Goal: Task Accomplishment & Management: Manage account settings

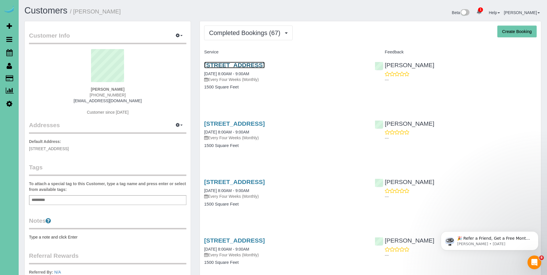
click at [219, 67] on link "[STREET_ADDRESS]" at bounding box center [234, 65] width 61 height 7
click at [233, 64] on link "[STREET_ADDRESS]" at bounding box center [234, 65] width 61 height 7
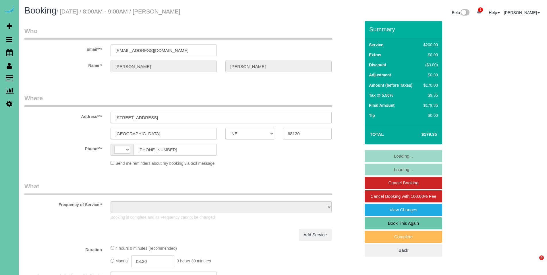
select select "NE"
select select "string:US"
select select "object:679"
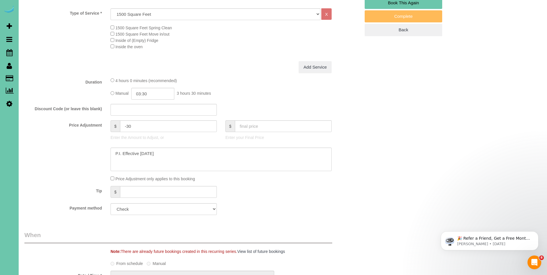
scroll to position [226, 0]
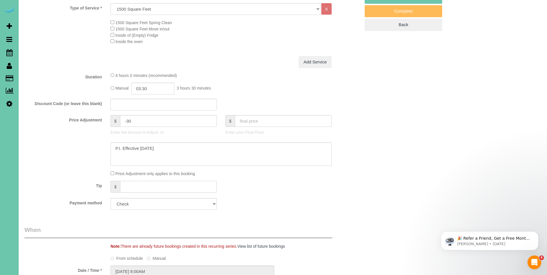
click at [173, 185] on input "text" at bounding box center [168, 187] width 97 height 12
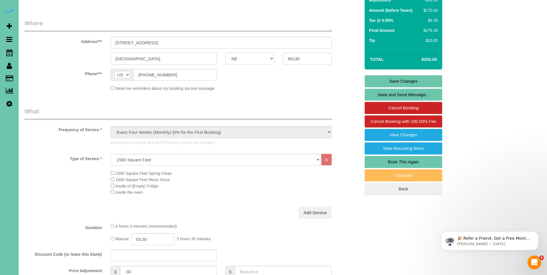
scroll to position [74, 0]
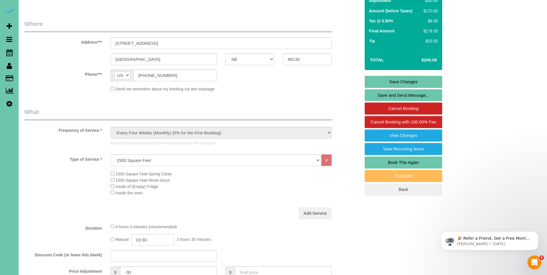
type input "20.65"
click at [403, 83] on link "Save Changes" at bounding box center [404, 82] width 78 height 12
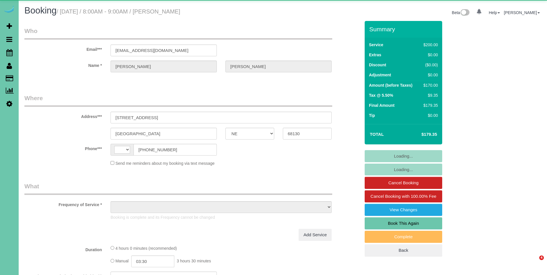
select select "NE"
select select "string:US"
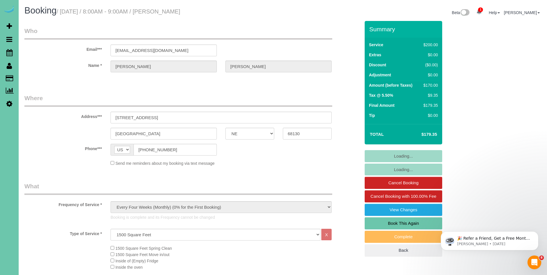
select select "object:907"
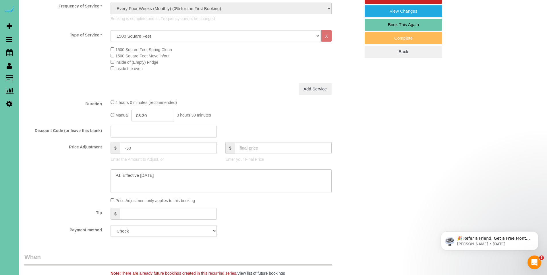
scroll to position [217, 0]
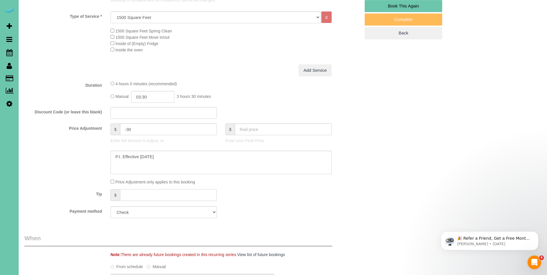
click at [178, 197] on input "text" at bounding box center [168, 195] width 97 height 12
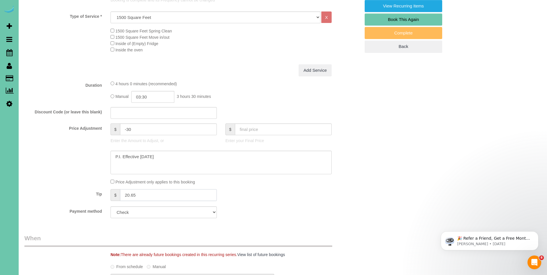
scroll to position [40, 0]
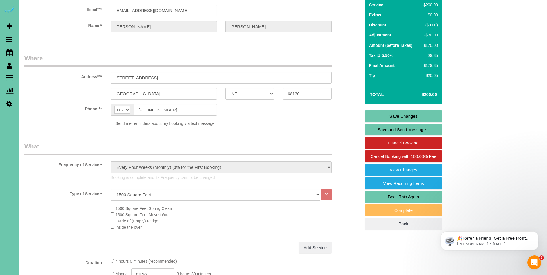
type input "20.65"
click at [407, 114] on link "Save Changes" at bounding box center [404, 116] width 78 height 12
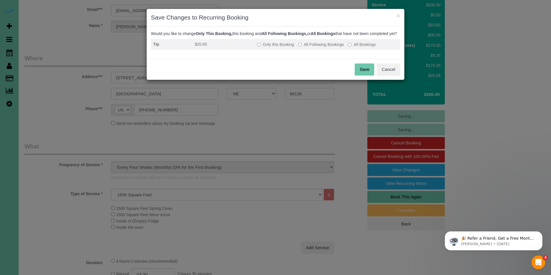
click at [262, 50] on td "Only this Booking All Following Bookings All Bookings" at bounding box center [327, 44] width 145 height 11
click at [274, 46] on td "Only this Booking All Following Bookings All Bookings" at bounding box center [327, 44] width 145 height 11
click at [274, 47] on label "Only this Booking" at bounding box center [275, 45] width 37 height 6
click at [367, 76] on button "Save" at bounding box center [365, 69] width 20 height 12
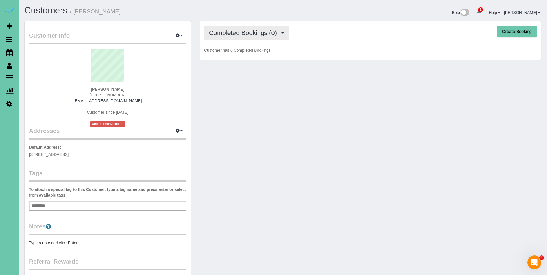
click at [241, 38] on button "Completed Bookings (0)" at bounding box center [246, 33] width 85 height 15
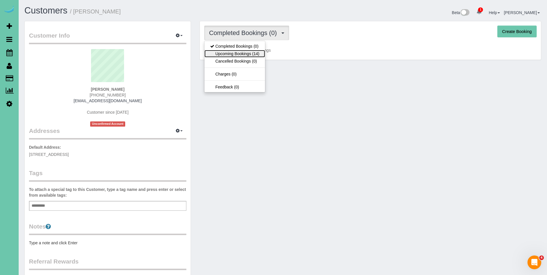
click at [240, 53] on link "Upcoming Bookings (14)" at bounding box center [234, 53] width 61 height 7
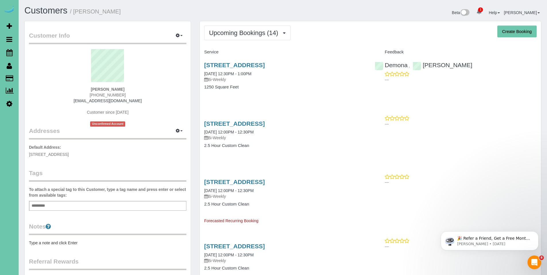
click at [241, 60] on div "1111 S 64th Ave, Omaha, NE 68106 09/22/2025 12:30PM - 1:00PM Bi-Weekly 1250 Squ…" at bounding box center [285, 79] width 171 height 44
click at [241, 62] on link "1111 S 64th Ave, Omaha, NE 68106" at bounding box center [234, 65] width 61 height 7
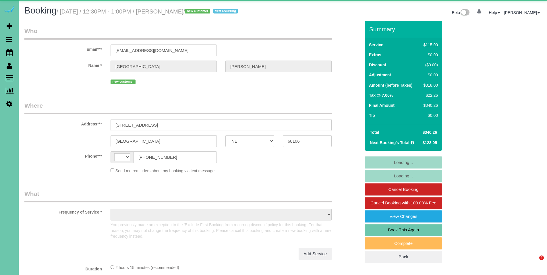
select select "NE"
select select "string:US"
select select "object:857"
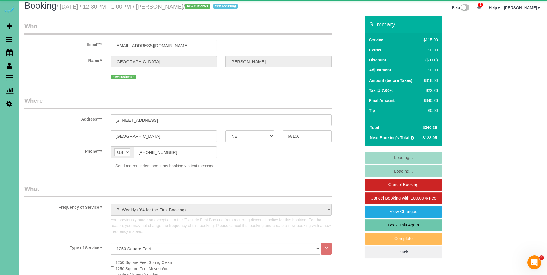
select select "number:35"
select select "number:41"
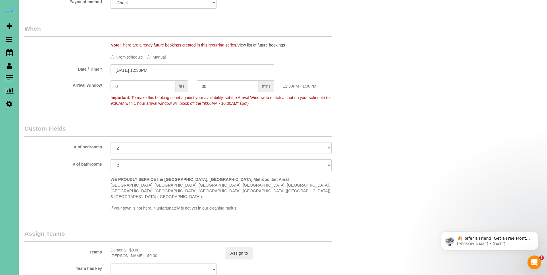
scroll to position [434, 0]
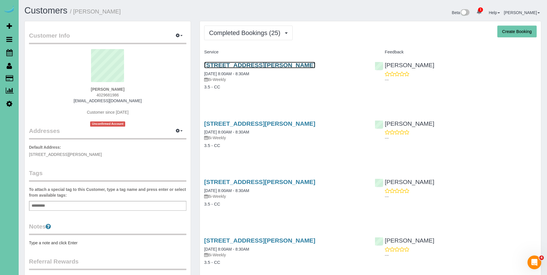
click at [243, 67] on link "[STREET_ADDRESS][PERSON_NAME]" at bounding box center [259, 65] width 111 height 7
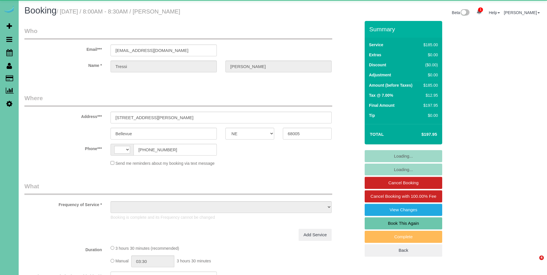
select select "NE"
select select "string:US"
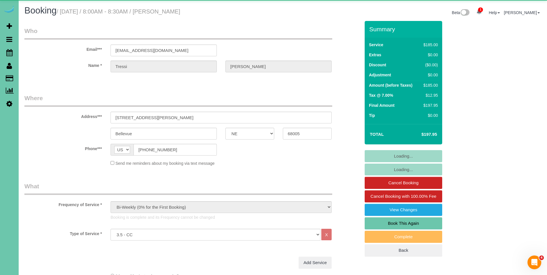
select select "object:656"
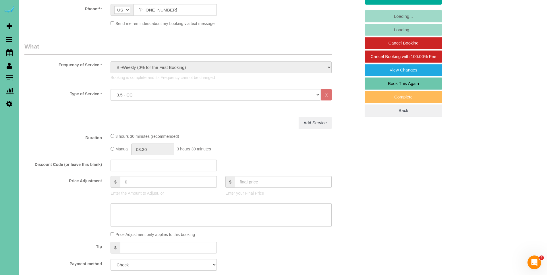
scroll to position [141, 0]
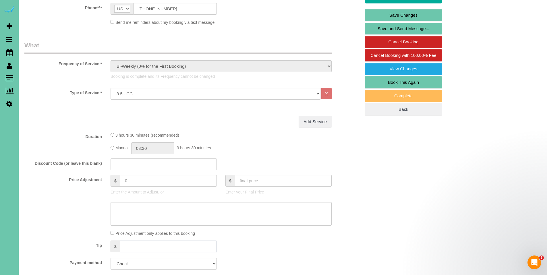
click at [149, 244] on input "text" at bounding box center [168, 247] width 97 height 12
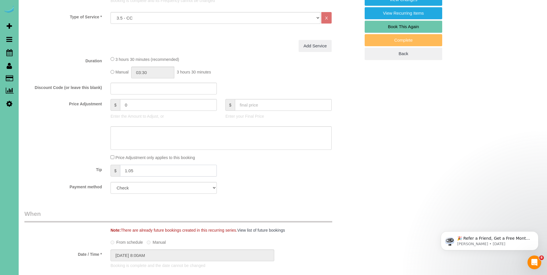
scroll to position [89, 0]
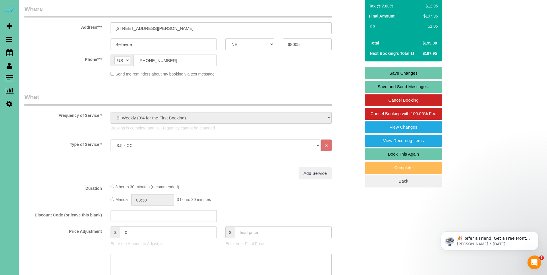
type input "1.05"
click at [407, 74] on link "Save Changes" at bounding box center [404, 73] width 78 height 12
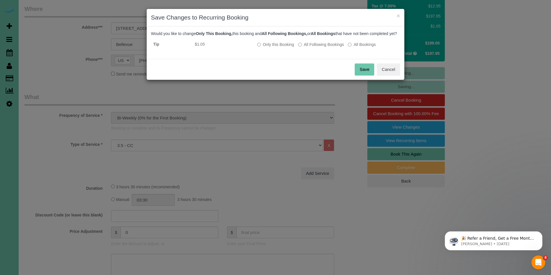
click at [366, 75] on button "Save" at bounding box center [365, 69] width 20 height 12
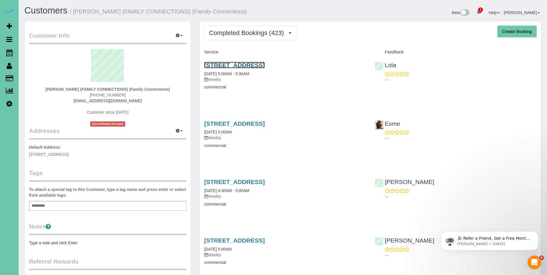
click at [253, 63] on link "1720 N 16th Street; Suite K, Council Bluffs, IA 51501" at bounding box center [234, 65] width 61 height 7
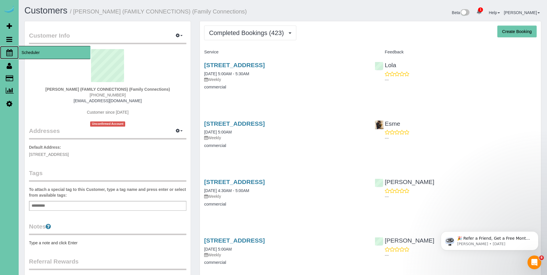
click at [27, 51] on span "Scheduler" at bounding box center [55, 52] width 72 height 13
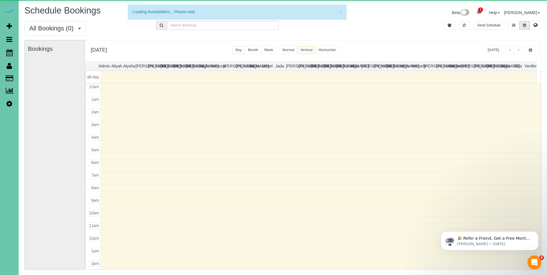
scroll to position [76, 0]
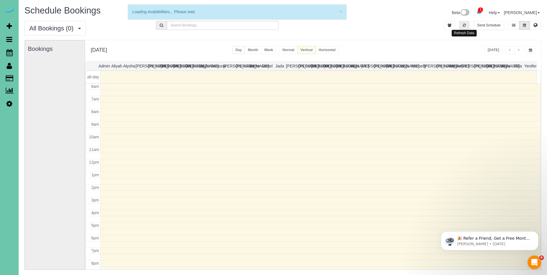
click at [463, 26] on icon "button" at bounding box center [464, 25] width 3 height 3
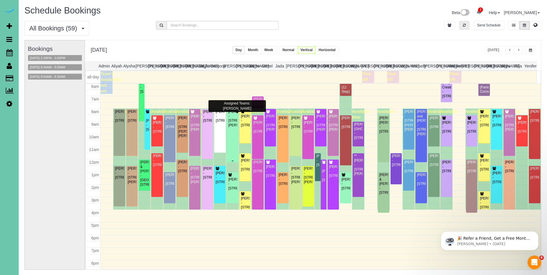
click at [229, 124] on div "Diana Stiner - 10321 Fowler Ave, Omaha, NE 68134" at bounding box center [232, 119] width 9 height 18
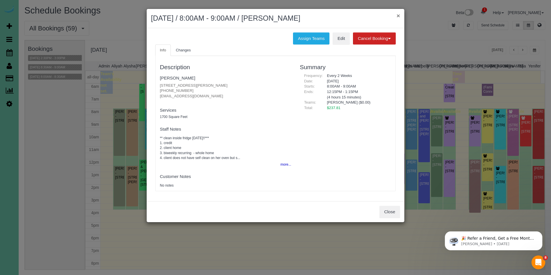
click at [397, 16] on button "×" at bounding box center [398, 16] width 3 height 6
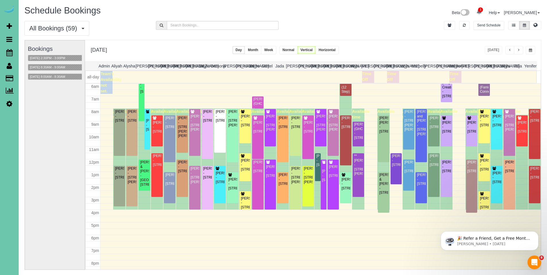
click at [207, 39] on div "All Bookings (59) All Bookings Unassigned Bookings Recurring Bookings New Custo…" at bounding box center [282, 148] width 517 height 255
click at [183, 49] on div "Monday, Sep 22, 2025 Today Day Month Week Normal Vertical Horizontal" at bounding box center [313, 50] width 456 height 21
drag, startPoint x: 183, startPoint y: 49, endPoint x: 94, endPoint y: 48, distance: 88.2
click at [94, 48] on div "Monday, Sep 22, 2025 Today Day Month Week Normal Vertical Horizontal" at bounding box center [313, 50] width 456 height 21
click at [103, 28] on div "All Bookings (59) All Bookings Unassigned Bookings Recurring Bookings New Custo…" at bounding box center [86, 28] width 132 height 15
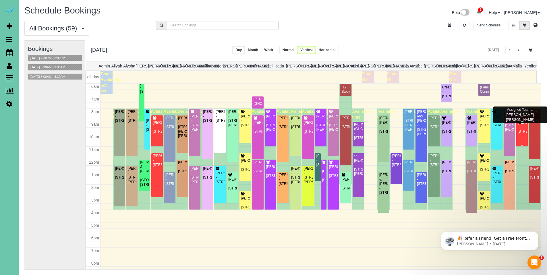
click at [517, 134] on div "Gretchen Hites - 2606 N 161st Terrace, Omaha, NE 68116" at bounding box center [521, 127] width 9 height 13
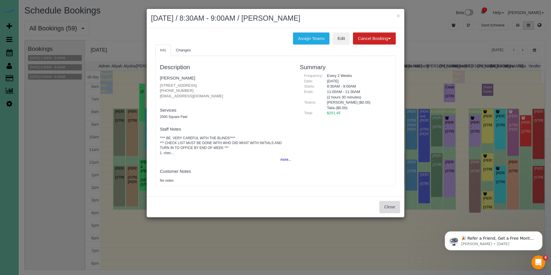
click at [381, 208] on button "Close" at bounding box center [390, 207] width 21 height 12
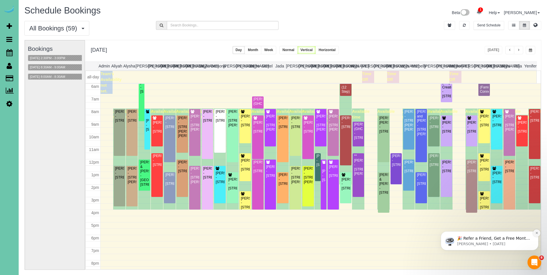
click at [536, 233] on icon "Dismiss notification" at bounding box center [536, 232] width 3 height 3
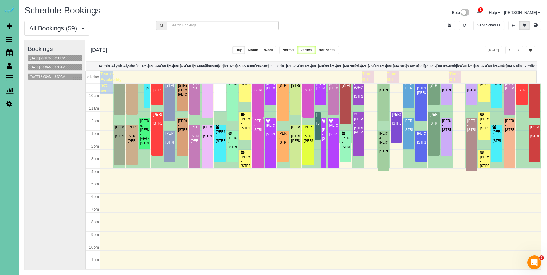
scroll to position [0, 0]
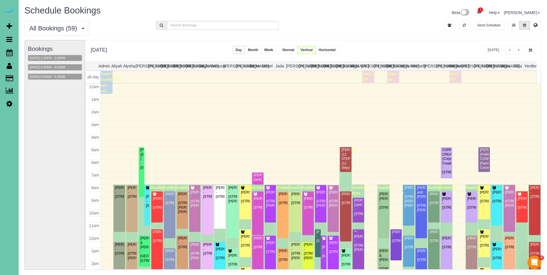
click at [519, 51] on span "button" at bounding box center [518, 50] width 3 height 3
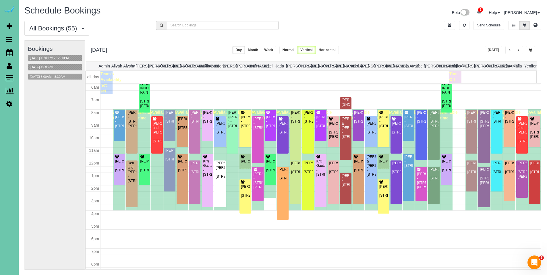
scroll to position [75, 0]
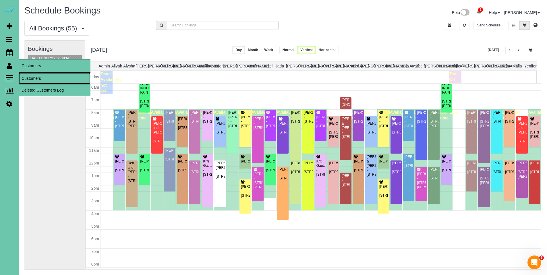
click at [31, 75] on link "Customers" at bounding box center [55, 78] width 72 height 11
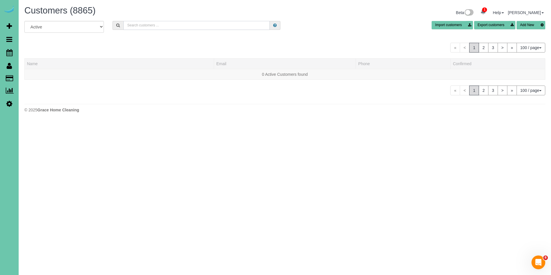
click at [165, 28] on input "text" at bounding box center [196, 25] width 146 height 9
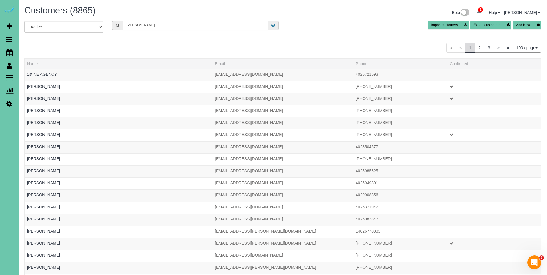
type input "brenton t"
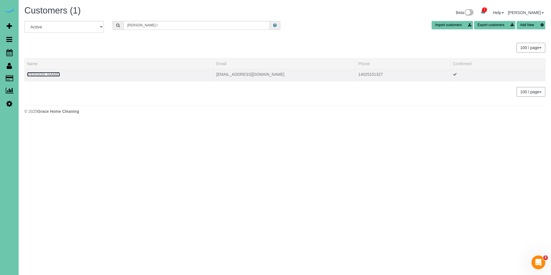
click at [50, 75] on link "Brenton Thompson" at bounding box center [43, 74] width 33 height 5
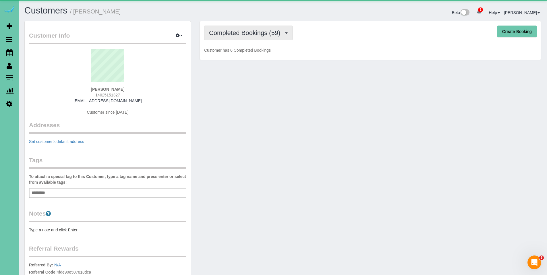
click at [261, 38] on button "Completed Bookings (59)" at bounding box center [248, 33] width 88 height 15
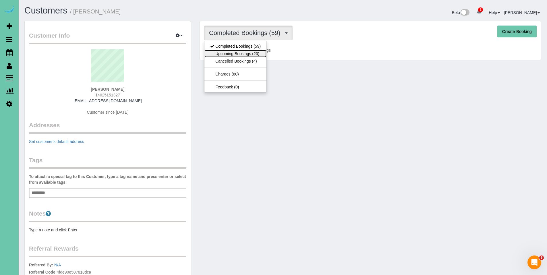
click at [249, 53] on link "Upcoming Bookings (20)" at bounding box center [235, 53] width 62 height 7
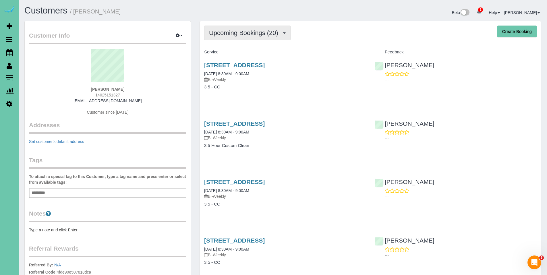
click at [233, 36] on span "Upcoming Bookings (20)" at bounding box center [245, 32] width 72 height 7
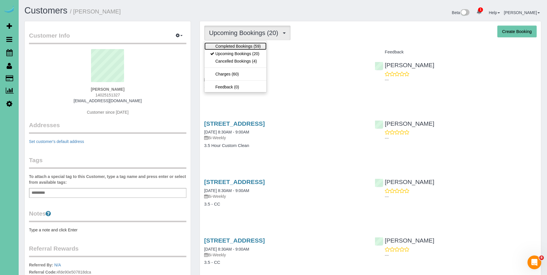
click at [233, 47] on link "Completed Bookings (59)" at bounding box center [235, 45] width 62 height 7
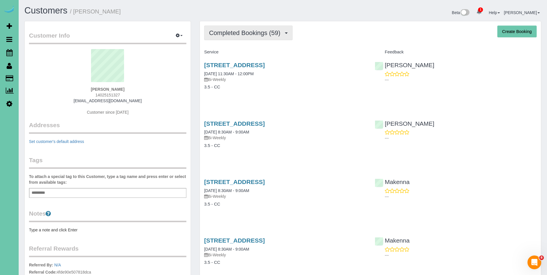
click at [239, 35] on span "Completed Bookings (59)" at bounding box center [246, 32] width 74 height 7
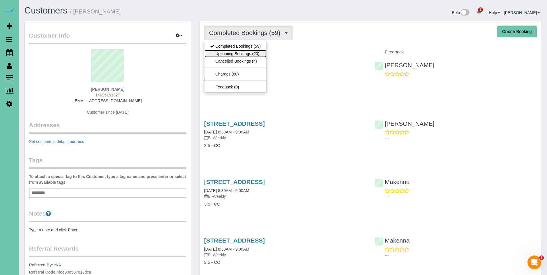
click at [231, 53] on link "Upcoming Bookings (20)" at bounding box center [235, 53] width 62 height 7
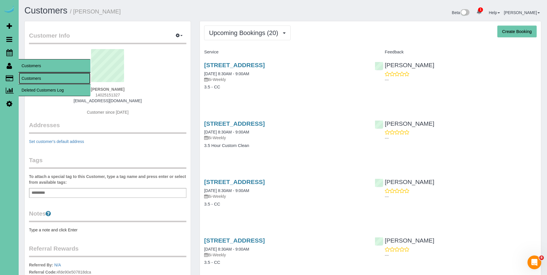
click at [30, 78] on link "Customers" at bounding box center [55, 78] width 72 height 11
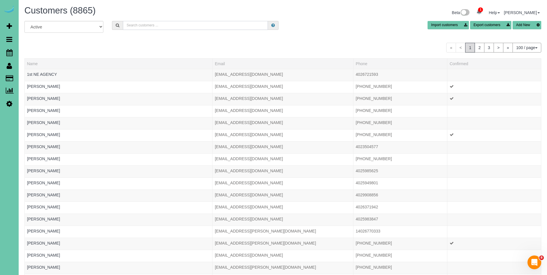
click at [161, 25] on input "text" at bounding box center [195, 25] width 145 height 9
type input "G"
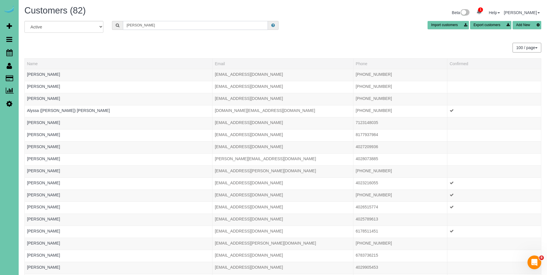
click at [167, 23] on input "Johnson" at bounding box center [195, 25] width 145 height 9
drag, startPoint x: 166, startPoint y: 27, endPoint x: 115, endPoint y: 25, distance: 50.6
click at [115, 25] on div "Johnson" at bounding box center [195, 25] width 167 height 9
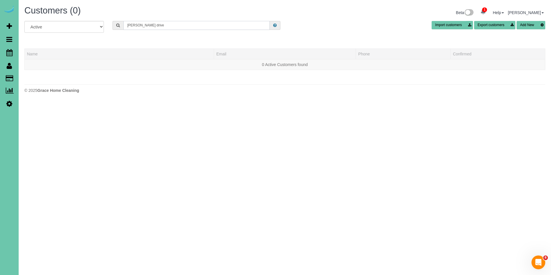
drag, startPoint x: 169, startPoint y: 26, endPoint x: 107, endPoint y: 23, distance: 61.8
click at [106, 23] on div "All Active Archived chaput drive Import customers Export customers Add New" at bounding box center [285, 29] width 530 height 16
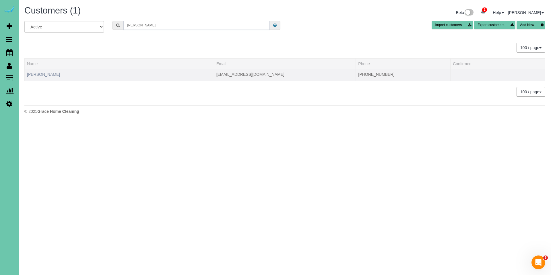
type input "Frank Joh"
click at [41, 75] on link "Frank Johnson" at bounding box center [43, 74] width 33 height 5
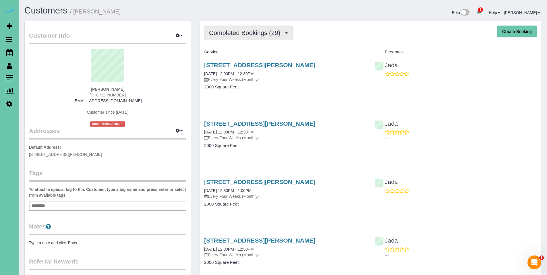
click at [254, 31] on span "Completed Bookings (29)" at bounding box center [246, 32] width 74 height 7
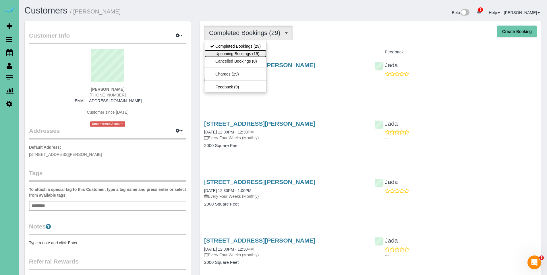
click at [246, 52] on link "Upcoming Bookings (15)" at bounding box center [235, 53] width 62 height 7
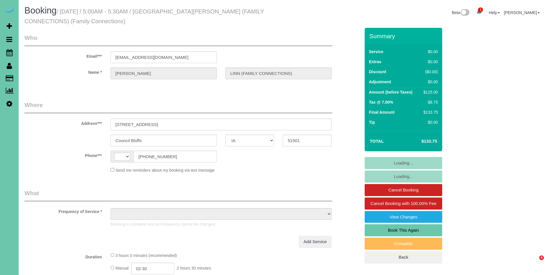
select select "IA"
select select "string:[GEOGRAPHIC_DATA]"
select select "string:fspay-81dcf71a-d348-4ef8-980b-45ea66211753"
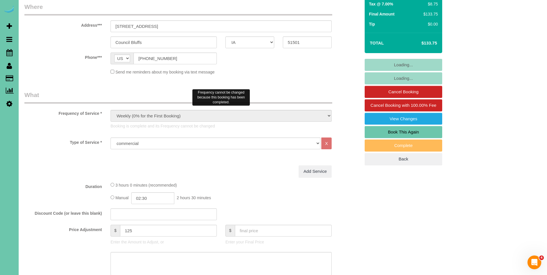
select select "object:910"
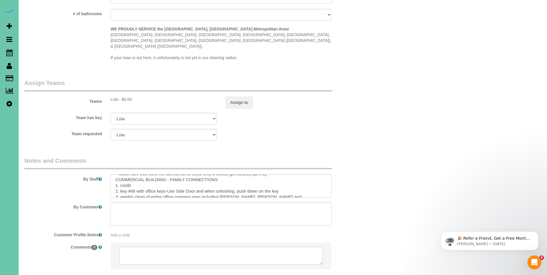
scroll to position [7, 0]
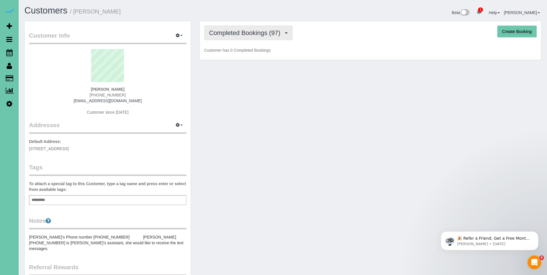
click at [256, 31] on span "Completed Bookings (97)" at bounding box center [246, 32] width 74 height 7
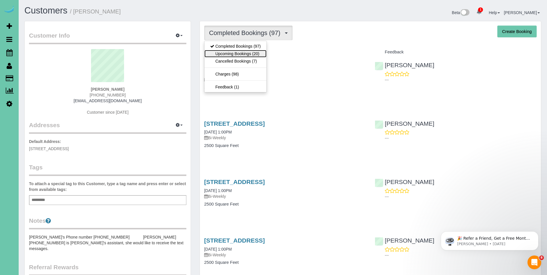
click at [241, 53] on link "Upcoming Bookings (20)" at bounding box center [235, 53] width 62 height 7
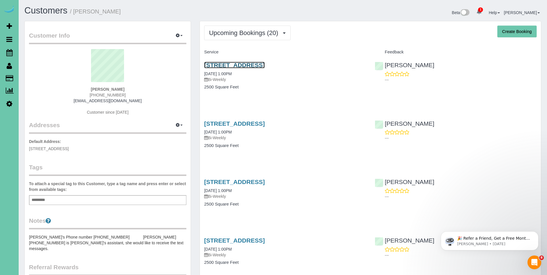
click at [249, 65] on link "[STREET_ADDRESS]" at bounding box center [234, 65] width 61 height 7
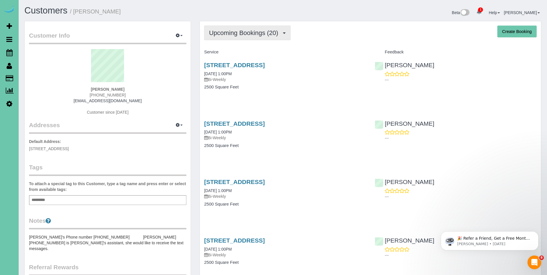
click at [250, 34] on span "Upcoming Bookings (20)" at bounding box center [245, 32] width 72 height 7
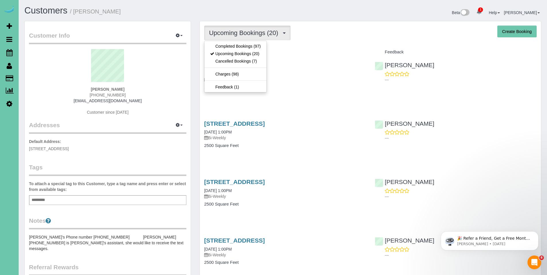
click at [327, 40] on div "Upcoming Bookings (20) Completed Bookings (97) Upcoming Bookings (20) Cancelled…" at bounding box center [370, 33] width 333 height 15
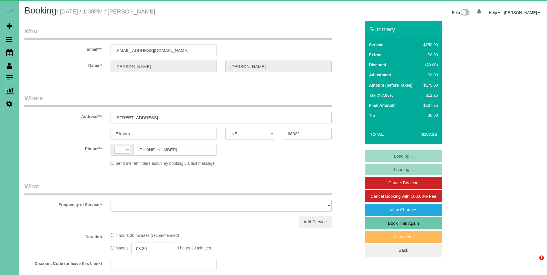
select select "NE"
select select "string:[GEOGRAPHIC_DATA]"
select select "object:383"
select select "string:fspay-dca986d3-6ff2-470c-a33f-aa7c5b7d7285"
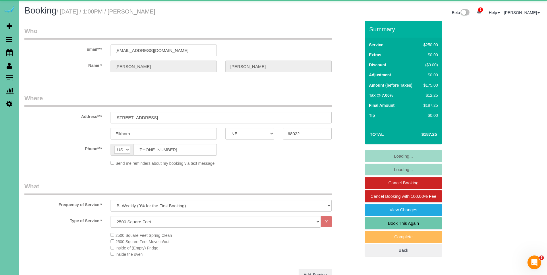
select select "object:860"
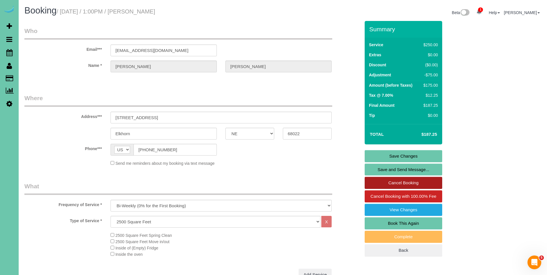
click at [406, 180] on link "Cancel Booking" at bounding box center [404, 183] width 78 height 12
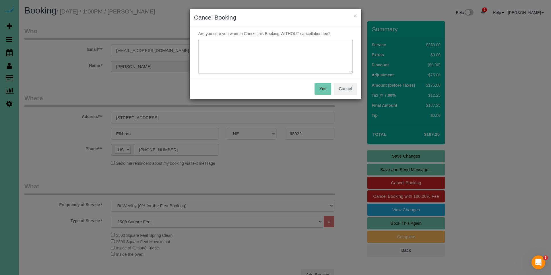
click at [292, 58] on textarea at bounding box center [275, 56] width 154 height 35
click at [300, 57] on textarea at bounding box center [275, 56] width 154 height 35
type textarea "Construction being done on the roof from storm damage."
click at [324, 87] on button "Yes" at bounding box center [323, 89] width 17 height 12
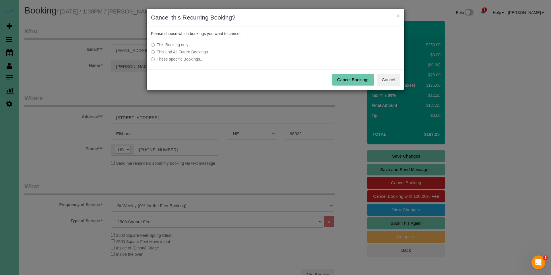
click at [354, 81] on button "Cancel Bookings" at bounding box center [354, 80] width 42 height 12
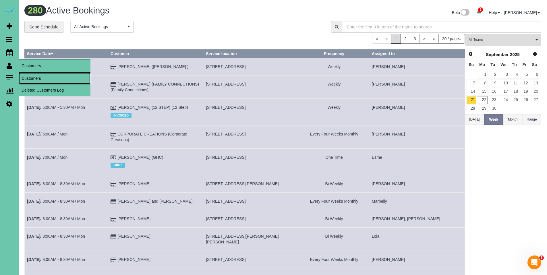
click at [43, 76] on link "Customers" at bounding box center [55, 78] width 72 height 11
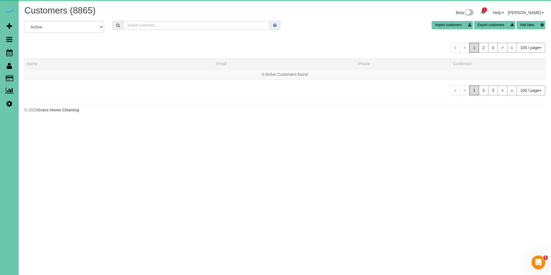
click at [160, 29] on input "text" at bounding box center [196, 25] width 146 height 9
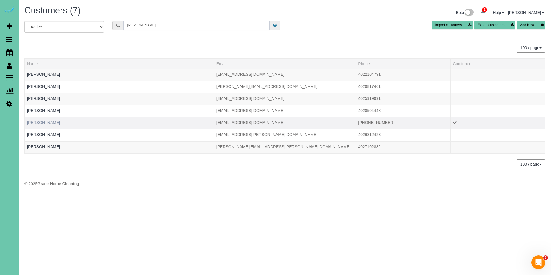
type input "[PERSON_NAME]"
click at [34, 121] on link "[PERSON_NAME]" at bounding box center [43, 122] width 33 height 5
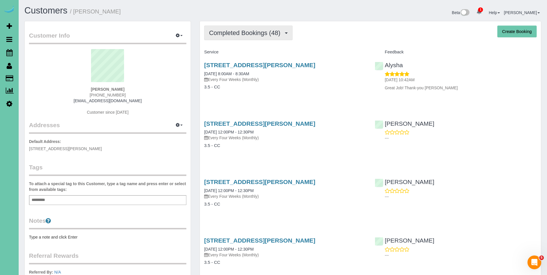
click at [241, 31] on span "Completed Bookings (48)" at bounding box center [246, 32] width 74 height 7
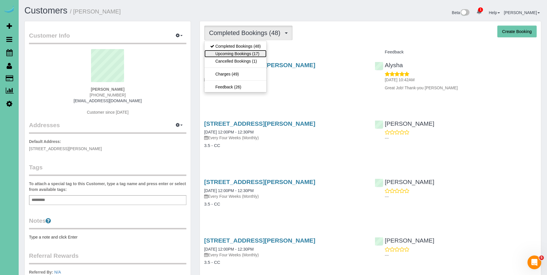
click at [237, 53] on link "Upcoming Bookings (17)" at bounding box center [235, 53] width 62 height 7
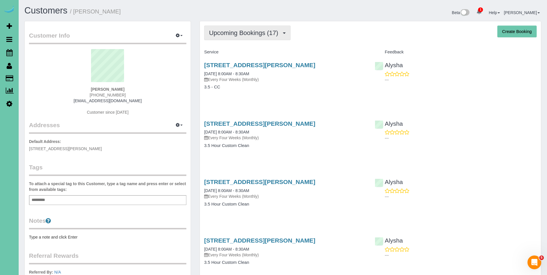
click at [244, 31] on span "Upcoming Bookings (17)" at bounding box center [245, 32] width 72 height 7
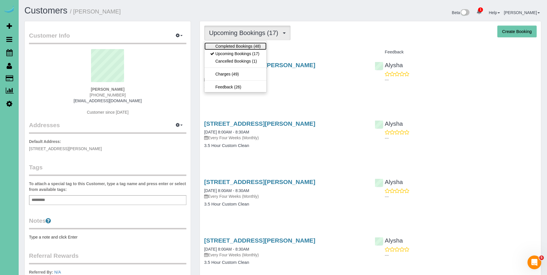
click at [241, 45] on link "Completed Bookings (48)" at bounding box center [235, 45] width 62 height 7
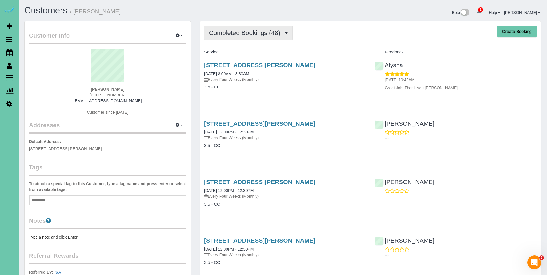
click at [243, 33] on span "Completed Bookings (48)" at bounding box center [246, 32] width 74 height 7
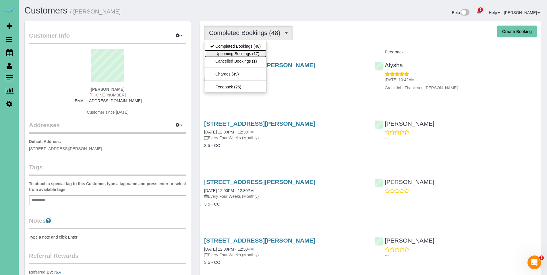
click at [241, 54] on link "Upcoming Bookings (17)" at bounding box center [235, 53] width 62 height 7
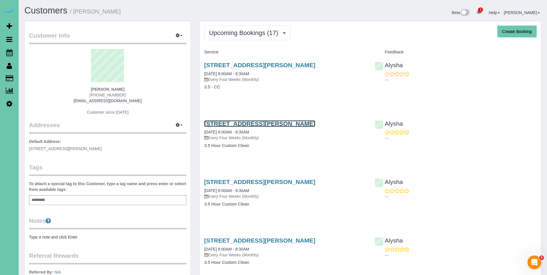
click at [254, 125] on link "9830 Harney Parkway North, Omaha, NE 68114" at bounding box center [259, 123] width 111 height 7
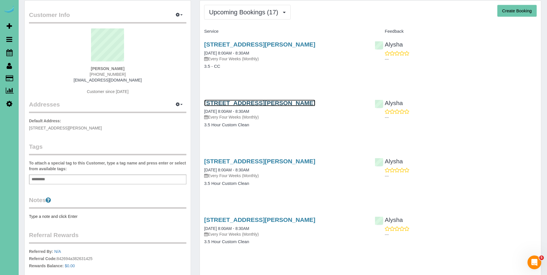
scroll to position [27, 0]
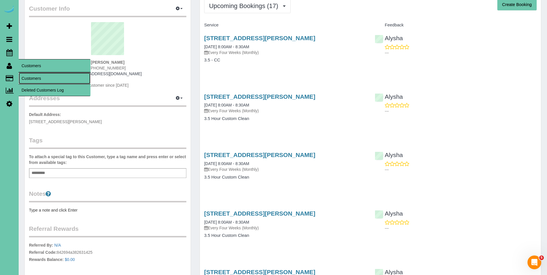
click at [31, 78] on link "Customers" at bounding box center [55, 78] width 72 height 11
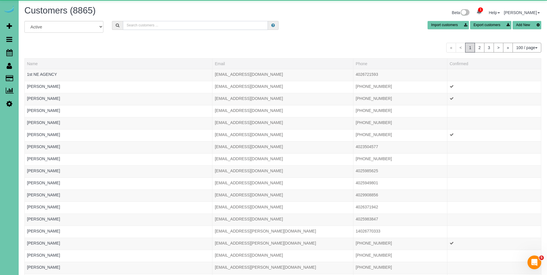
click at [235, 29] on input "text" at bounding box center [195, 25] width 145 height 9
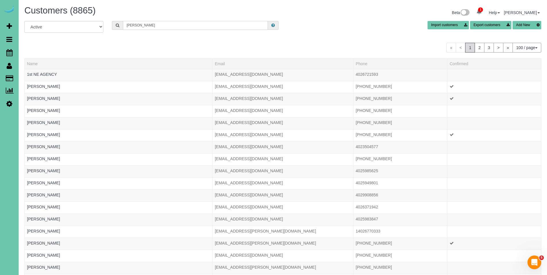
click at [151, 27] on input "diane" at bounding box center [195, 25] width 145 height 9
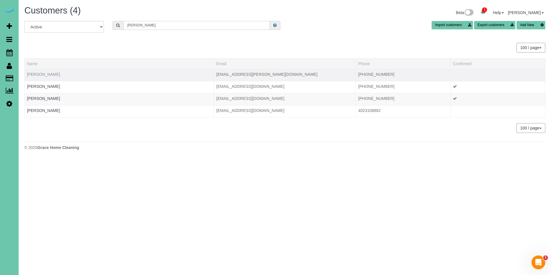
type input "diane h"
click at [44, 73] on link "Diane Habrock" at bounding box center [43, 74] width 33 height 5
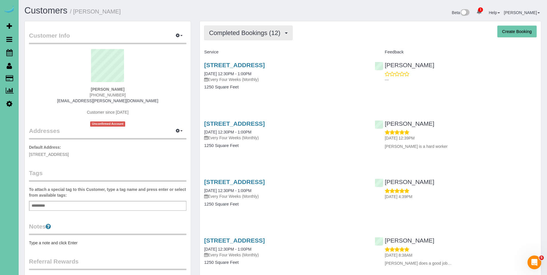
click at [235, 37] on button "Completed Bookings (12)" at bounding box center [248, 33] width 88 height 15
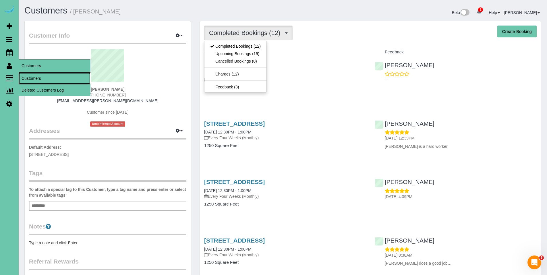
click at [27, 75] on link "Customers" at bounding box center [55, 78] width 72 height 11
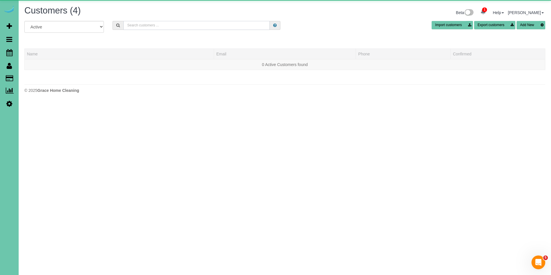
click at [194, 22] on input "text" at bounding box center [196, 25] width 146 height 9
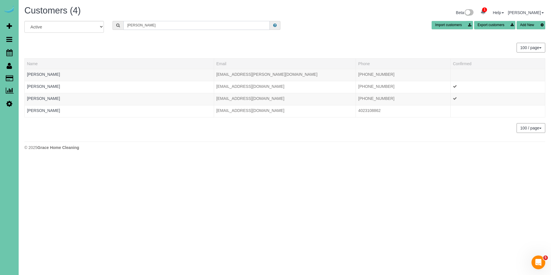
drag, startPoint x: 144, startPoint y: 24, endPoint x: 104, endPoint y: 19, distance: 40.2
click at [104, 19] on div "Customers (4) Beta 1 Your Notifications You have 0 alerts × You have 2 to charg…" at bounding box center [285, 79] width 533 height 159
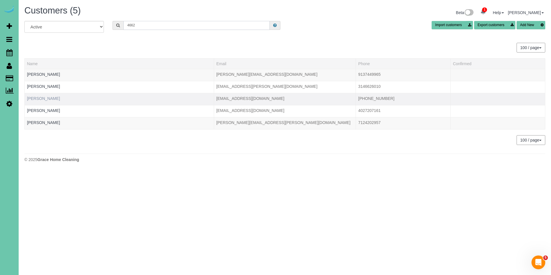
type input "4662"
click at [38, 99] on link "Dianne Herbig" at bounding box center [43, 98] width 33 height 5
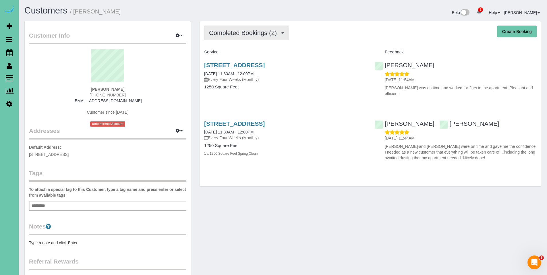
click at [233, 33] on span "Completed Bookings (2)" at bounding box center [244, 32] width 71 height 7
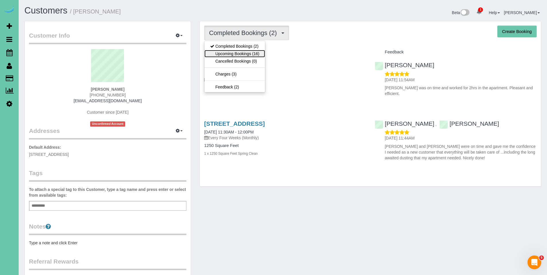
click at [229, 53] on link "Upcoming Bookings (16)" at bounding box center [234, 53] width 61 height 7
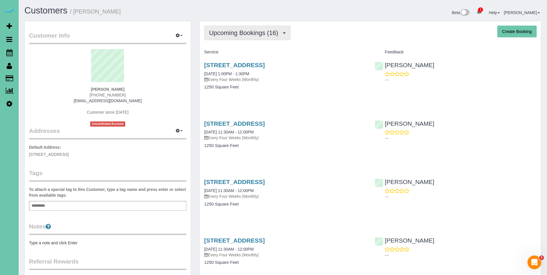
click at [248, 33] on span "Upcoming Bookings (16)" at bounding box center [245, 32] width 72 height 7
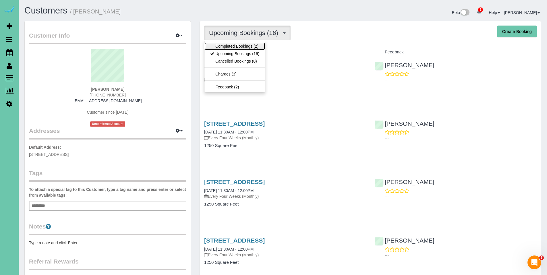
click at [237, 48] on link "Completed Bookings (2)" at bounding box center [234, 45] width 61 height 7
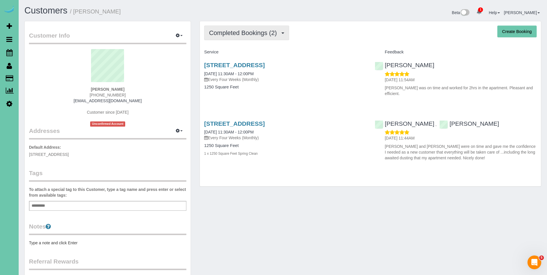
click at [229, 31] on span "Completed Bookings (2)" at bounding box center [244, 32] width 71 height 7
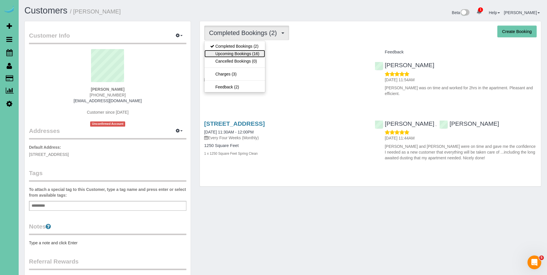
click at [231, 54] on link "Upcoming Bookings (16)" at bounding box center [234, 53] width 61 height 7
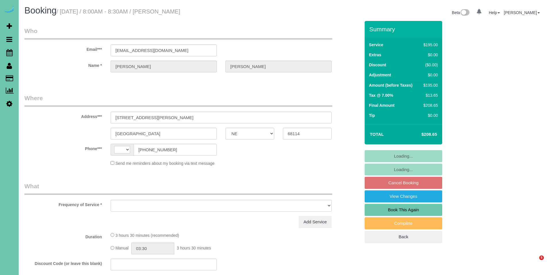
select select "NE"
select select "object:379"
select select "string:fspay-3126b6fd-cea1-46ff-aee3-1dc3b11c0a1b"
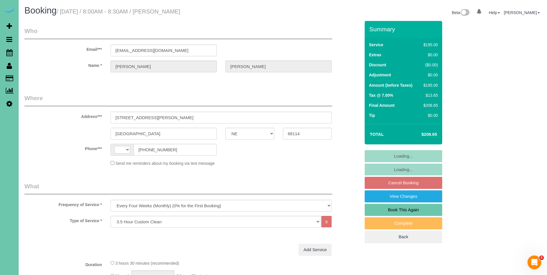
select select "string:[GEOGRAPHIC_DATA]"
select select "object:886"
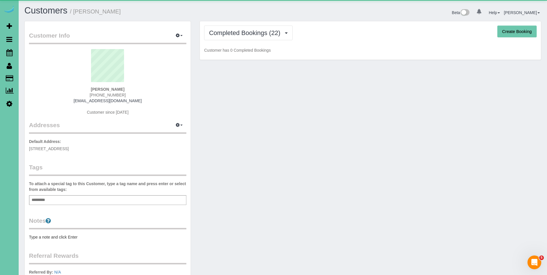
scroll to position [100, 0]
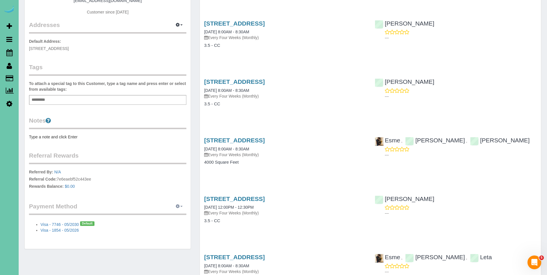
click at [179, 205] on icon "button" at bounding box center [178, 205] width 4 height 3
click at [169, 217] on link "View Payment Methods" at bounding box center [159, 216] width 54 height 7
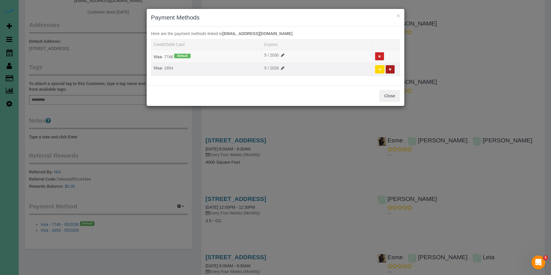
click at [389, 70] on icon at bounding box center [390, 69] width 3 height 3
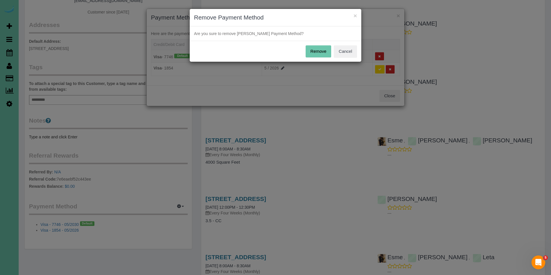
click at [318, 53] on button "Remove" at bounding box center [319, 51] width 26 height 12
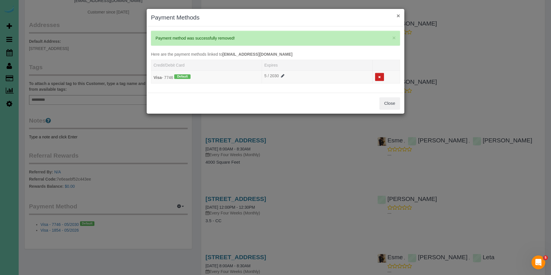
click at [400, 16] on button "×" at bounding box center [398, 16] width 3 height 6
